Goal: Task Accomplishment & Management: Use online tool/utility

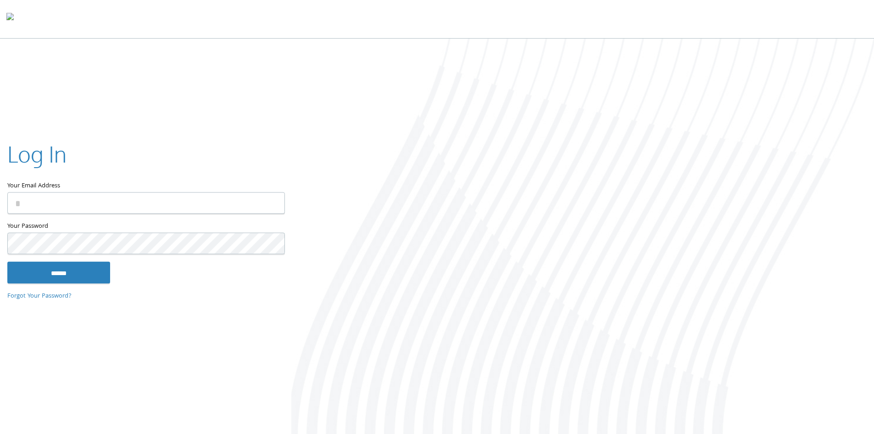
click at [152, 208] on input "Your Email Address" at bounding box center [146, 203] width 278 height 22
type input "**********"
click at [7, 261] on input "******" at bounding box center [58, 272] width 103 height 22
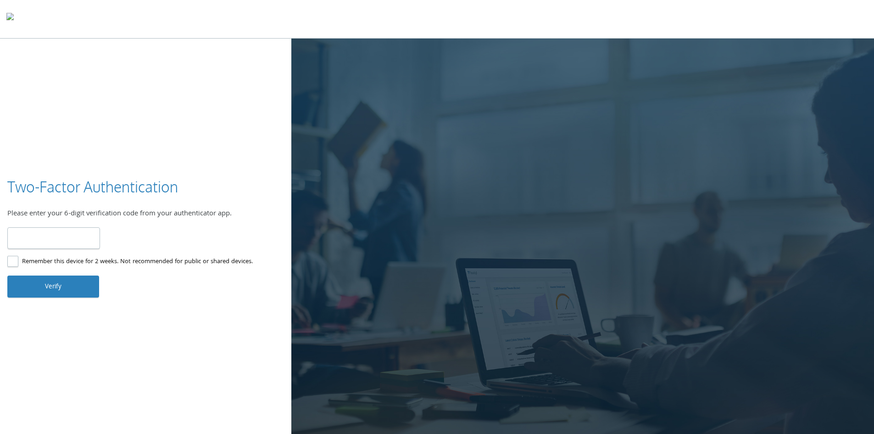
type input "******"
